Goal: Transaction & Acquisition: Purchase product/service

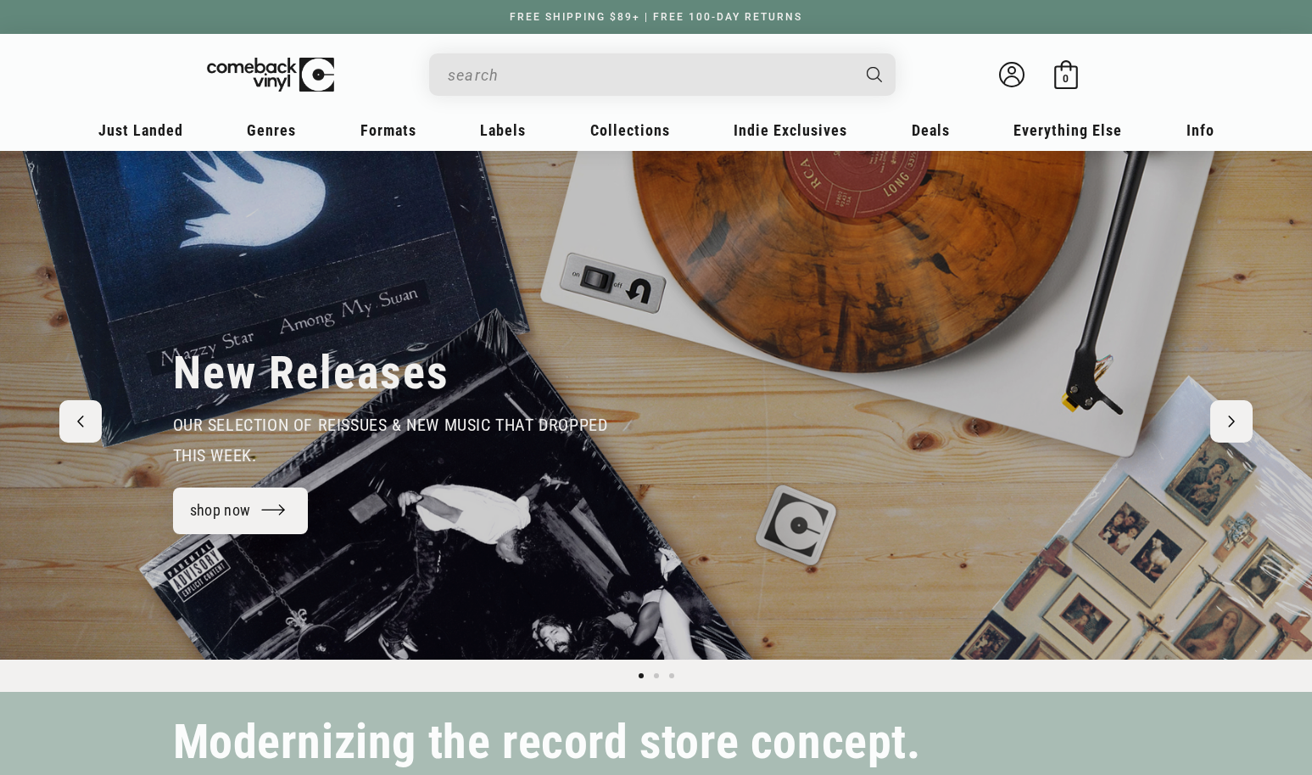
type input "888072119710"
click at [851, 53] on button "Search" at bounding box center [874, 74] width 46 height 42
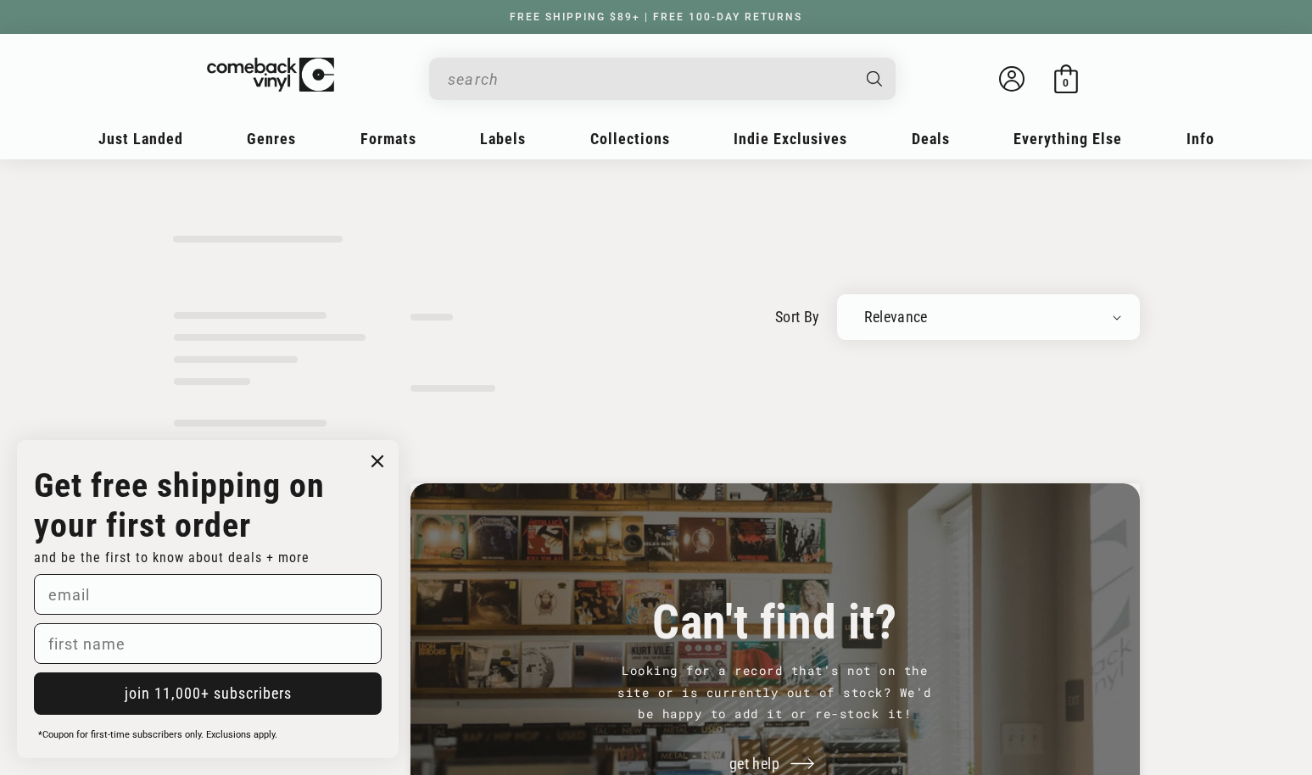
click at [377, 462] on icon "Close dialog" at bounding box center [377, 461] width 10 height 10
